Goal: Find specific page/section: Find specific page/section

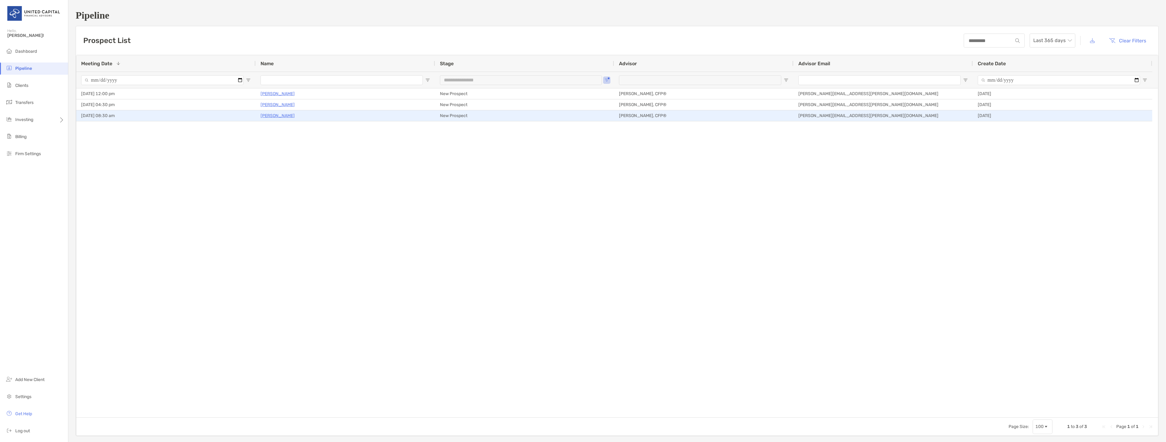
click at [279, 115] on p "[PERSON_NAME]" at bounding box center [278, 116] width 34 height 8
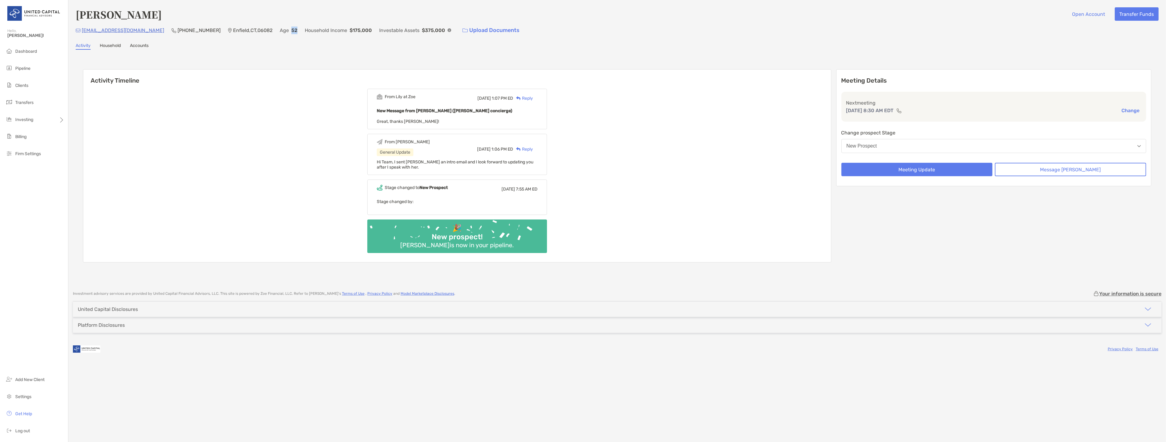
drag, startPoint x: 257, startPoint y: 31, endPoint x: 251, endPoint y: 31, distance: 5.8
click at [251, 31] on div "ml01001@yahoo.com (413) 237-5502 Enfield , CT , 06082 Age 52 Household Income $…" at bounding box center [617, 30] width 1083 height 13
click at [376, 49] on div "Activity Household Accounts" at bounding box center [617, 46] width 1083 height 7
click at [445, 21] on div "Michelle Gawlik Open Account Transfer Funds ml01001@yahoo.com (413) 237-5502 En…" at bounding box center [617, 22] width 1083 height 30
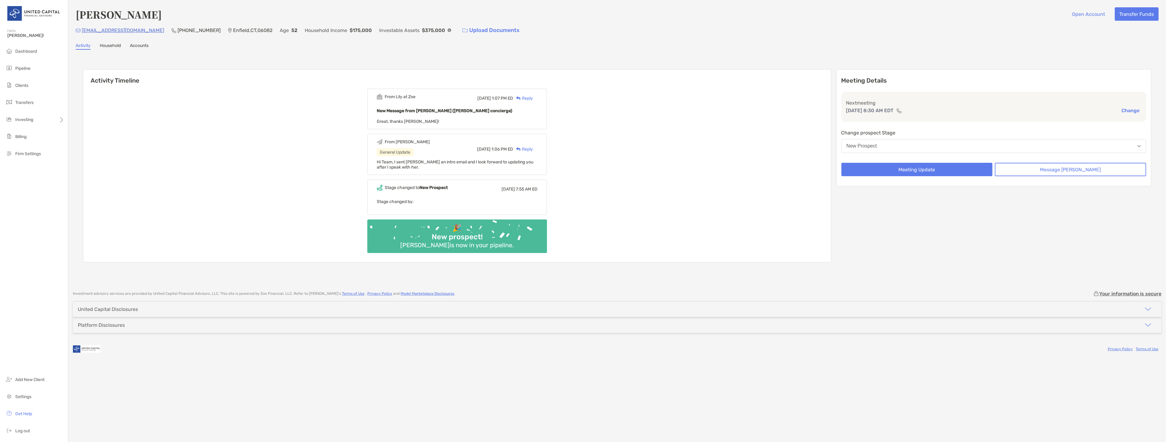
drag, startPoint x: 448, startPoint y: 16, endPoint x: 305, endPoint y: 31, distance: 142.9
click at [319, 30] on div "Michelle Gawlik Open Account Transfer Funds ml01001@yahoo.com (413) 237-5502 En…" at bounding box center [617, 22] width 1083 height 30
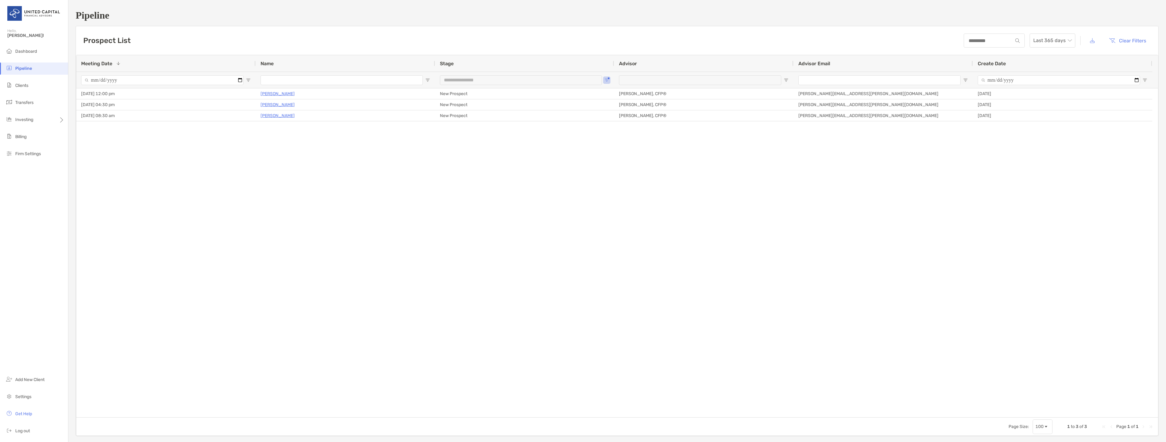
click at [37, 87] on li "Clients" at bounding box center [34, 86] width 68 height 12
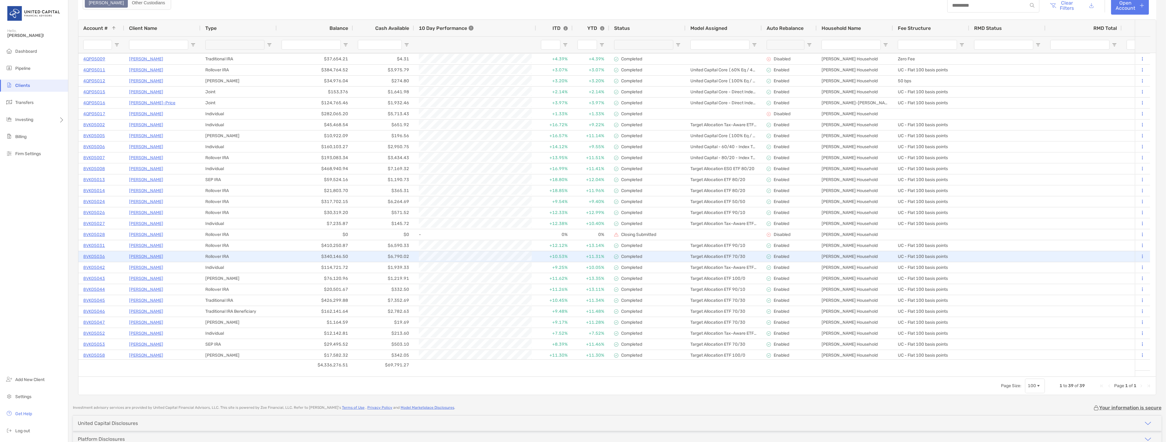
scroll to position [42, 0]
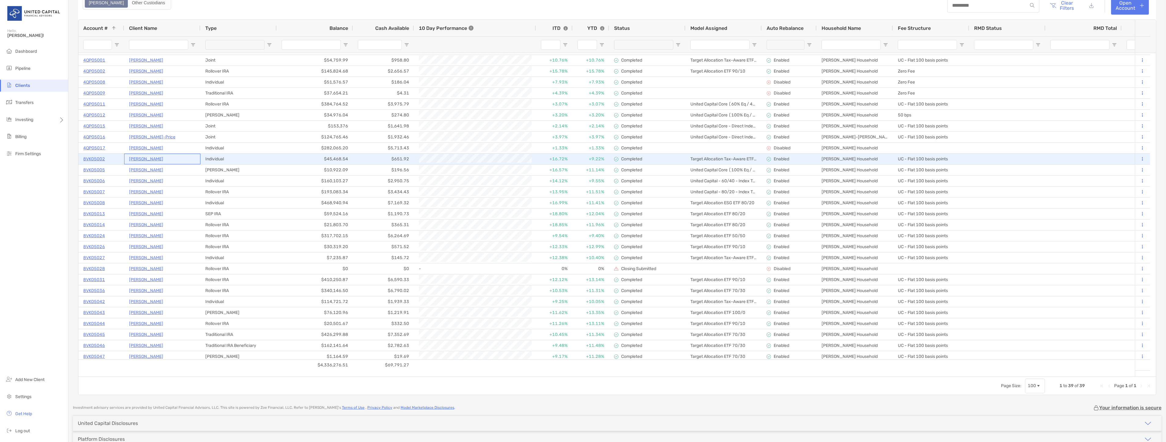
click at [153, 160] on p "Victoria Gancarczyk" at bounding box center [146, 159] width 34 height 8
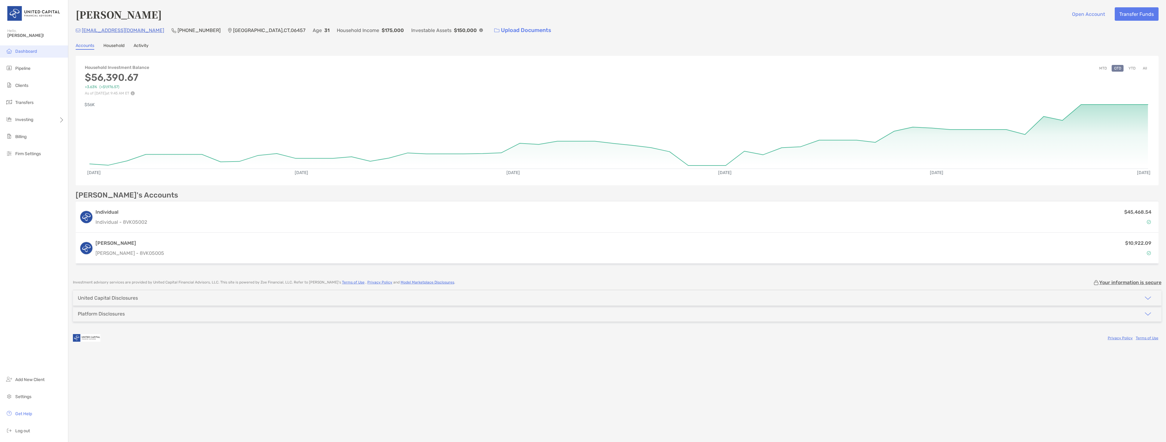
click at [39, 53] on li "Dashboard" at bounding box center [34, 51] width 68 height 12
